Goal: Information Seeking & Learning: Learn about a topic

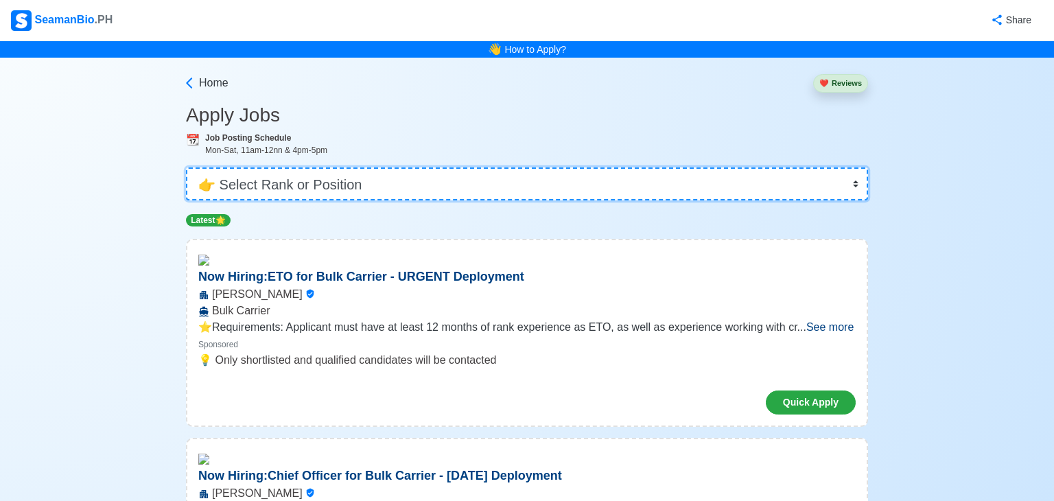
click at [850, 185] on select "👉 Select Rank or Position Master Chief Officer 2nd Officer 3rd Officer Junior O…" at bounding box center [527, 183] width 682 height 33
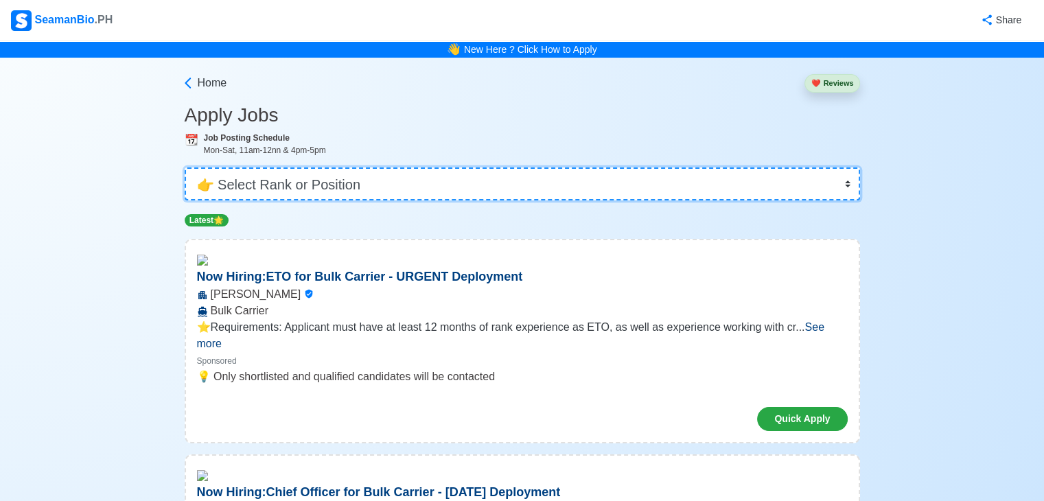
click at [186, 167] on select "👉 Select Rank or Position Master Chief Officer 2nd Officer 3rd Officer Junior O…" at bounding box center [522, 183] width 675 height 33
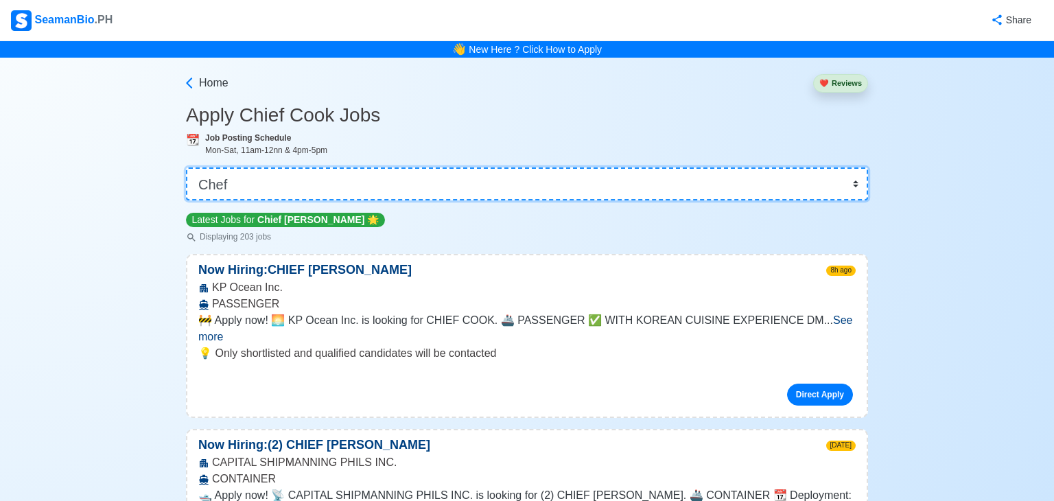
click at [844, 185] on select "👉 Select Rank or Position Master Chief Officer 2nd Officer 3rd Officer Junior O…" at bounding box center [527, 183] width 682 height 33
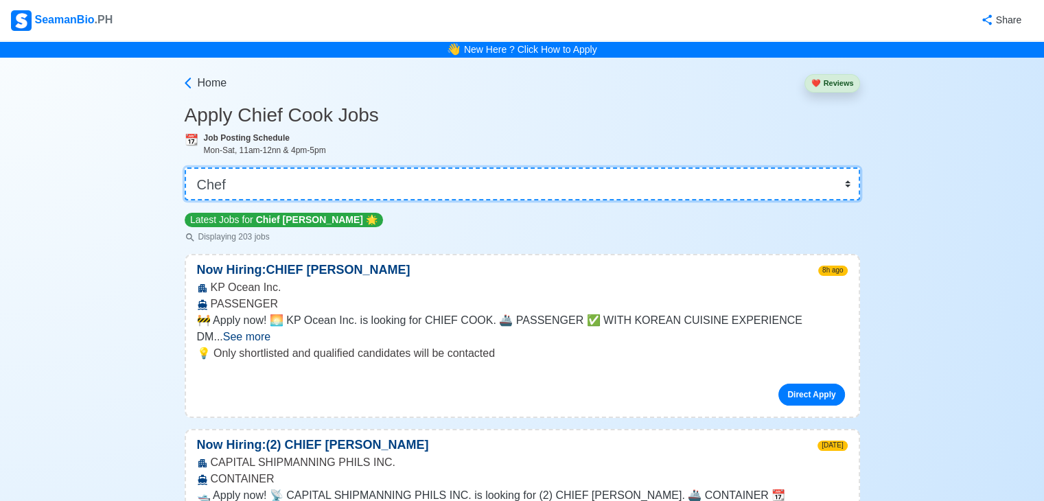
click at [844, 185] on select "👉 Select Rank or Position Master Chief Officer 2nd Officer 3rd Officer Junior O…" at bounding box center [522, 183] width 675 height 33
select select "[PERSON_NAME]"
click at [186, 167] on select "👉 Select Rank or Position Master Chief Officer 2nd Officer 3rd Officer Junior O…" at bounding box center [522, 183] width 675 height 33
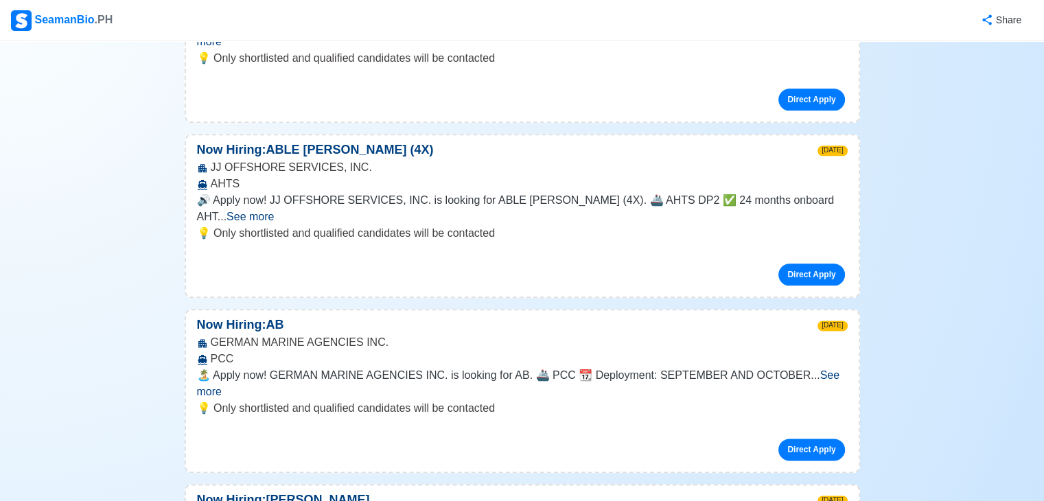
scroll to position [6750, 0]
